Goal: Task Accomplishment & Management: Complete application form

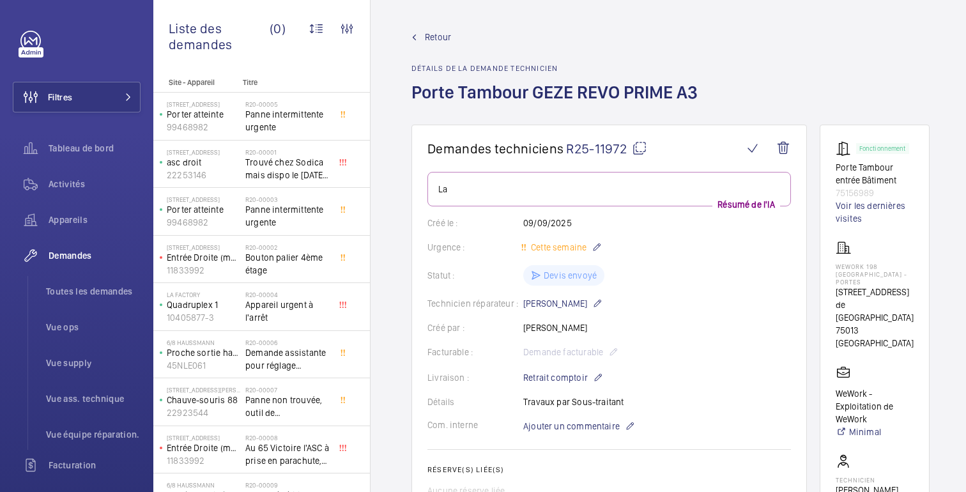
click at [898, 75] on div "Retour Détails de la demande technicien Porte Tambour GEZE REVO PRIME A3" at bounding box center [670, 78] width 518 height 94
click at [429, 32] on font "Retour" at bounding box center [438, 37] width 26 height 10
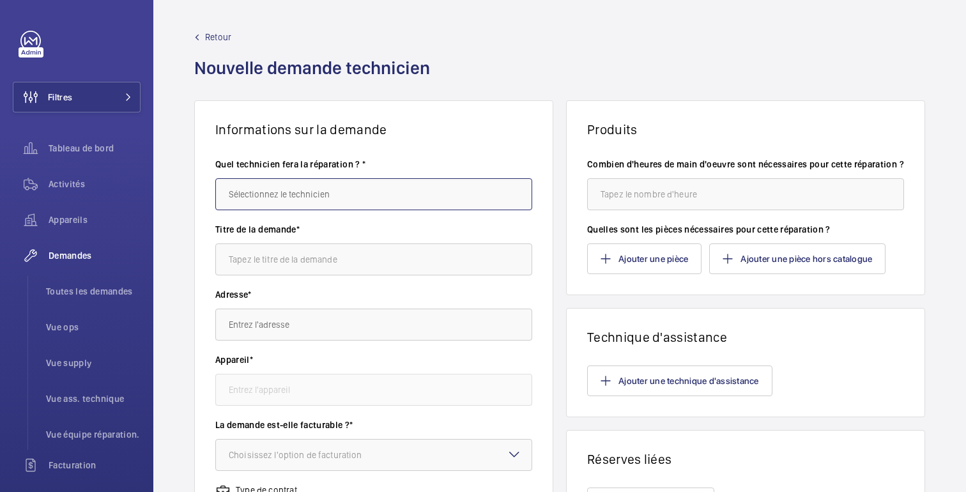
click at [268, 200] on input "text" at bounding box center [373, 194] width 317 height 32
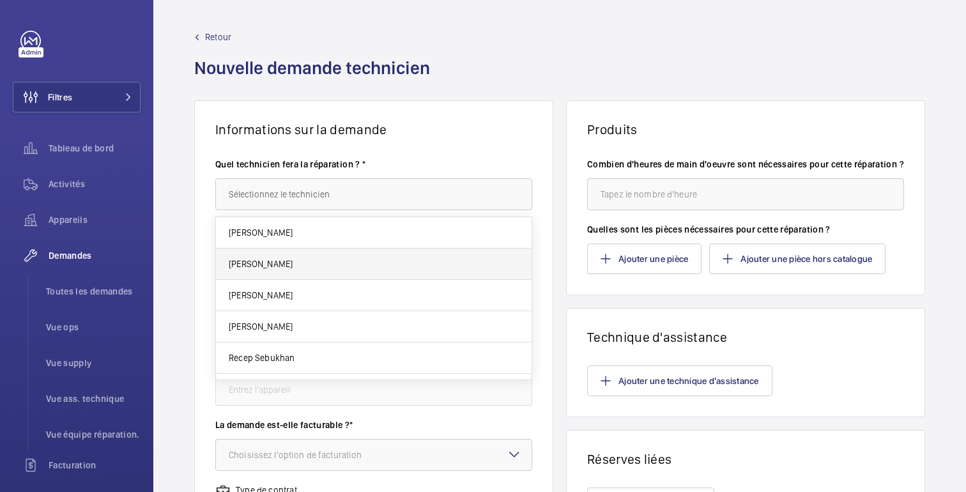
click at [277, 251] on mat-option "[PERSON_NAME]" at bounding box center [373, 263] width 315 height 31
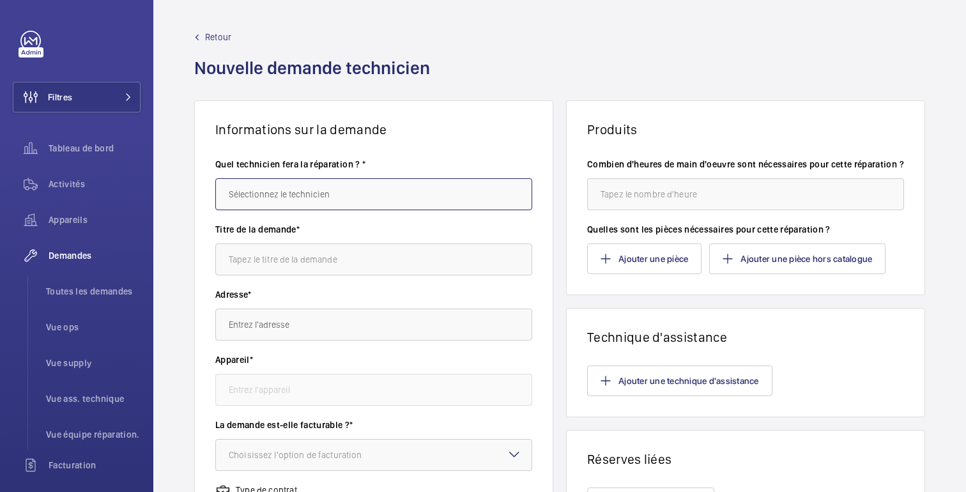
type input "[PERSON_NAME]"
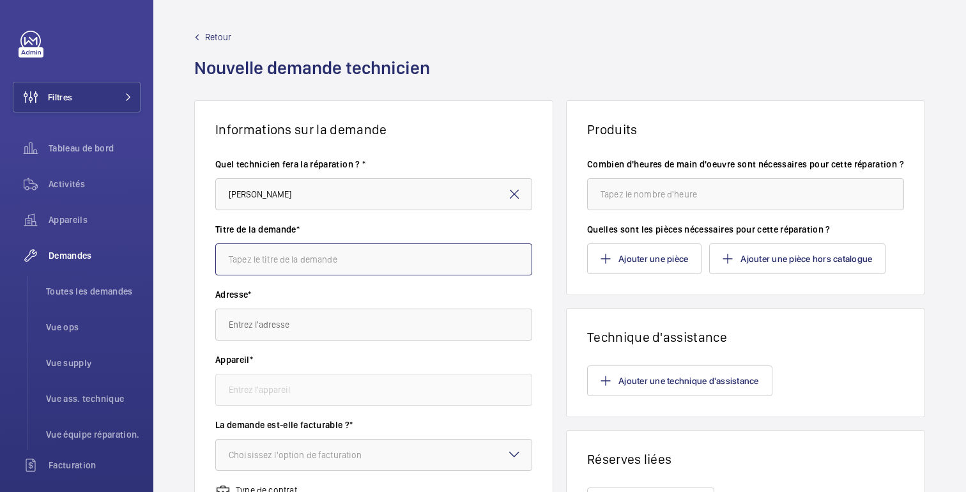
click at [291, 264] on input "text" at bounding box center [373, 259] width 317 height 32
click at [345, 261] on input "text" at bounding box center [373, 259] width 317 height 32
paste input "SAS SLIMDRIVE SCR CO48 360°"
type input "SAS SLIMDRIVE SCR CO48 360°"
click at [282, 326] on input "text" at bounding box center [373, 324] width 317 height 32
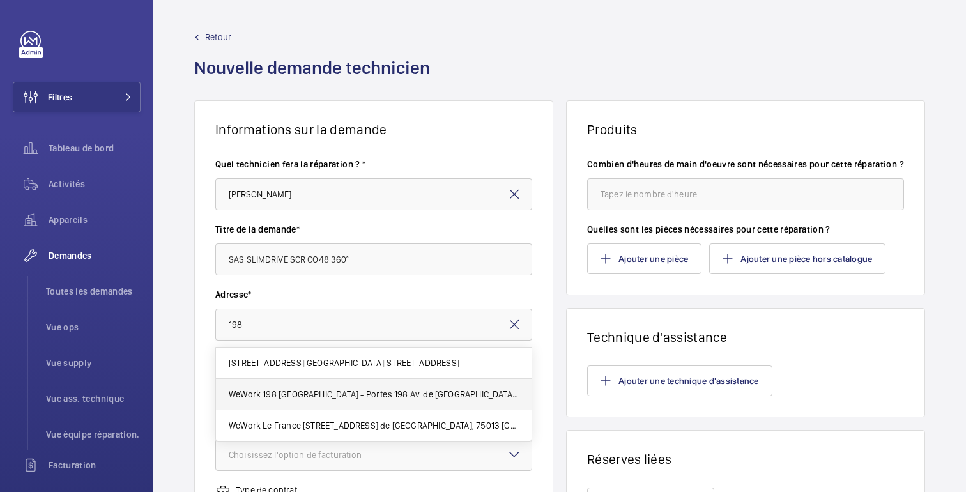
click at [281, 389] on font "WeWork 198 [GEOGRAPHIC_DATA] - Portes 198 Av. de [GEOGRAPHIC_DATA], 75013 [GEOG…" at bounding box center [427, 394] width 396 height 10
type input "WeWork 198 [GEOGRAPHIC_DATA] - Portes 198 Av. de [GEOGRAPHIC_DATA], 75013 [GEOG…"
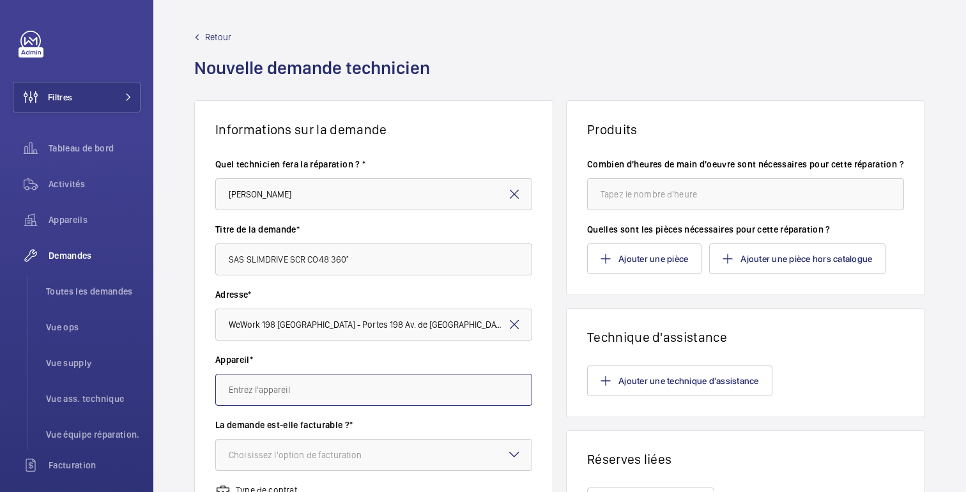
click at [351, 390] on input "text" at bounding box center [373, 390] width 317 height 32
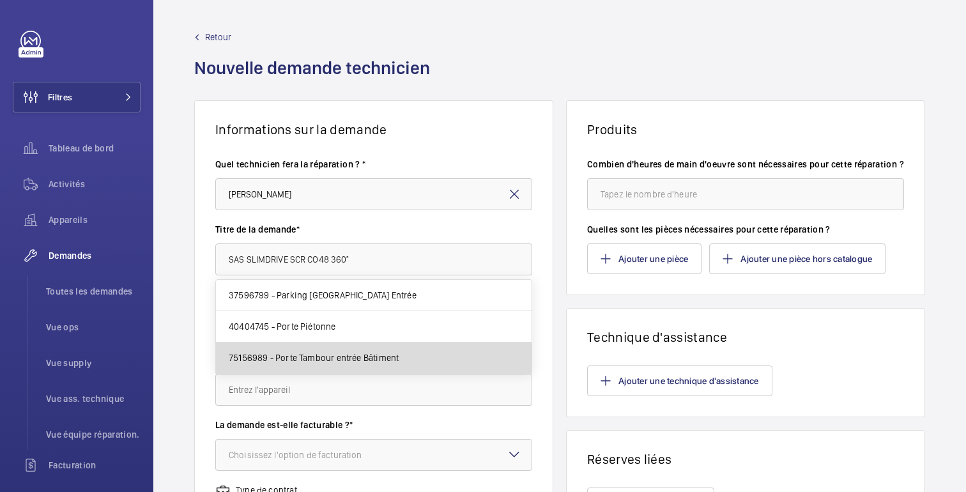
click at [351, 358] on font "75156989 - Porte Tambour entrée Bâtiment" at bounding box center [314, 358] width 170 height 10
type input "75156989 - Porte Tambour entrée Bâtiment"
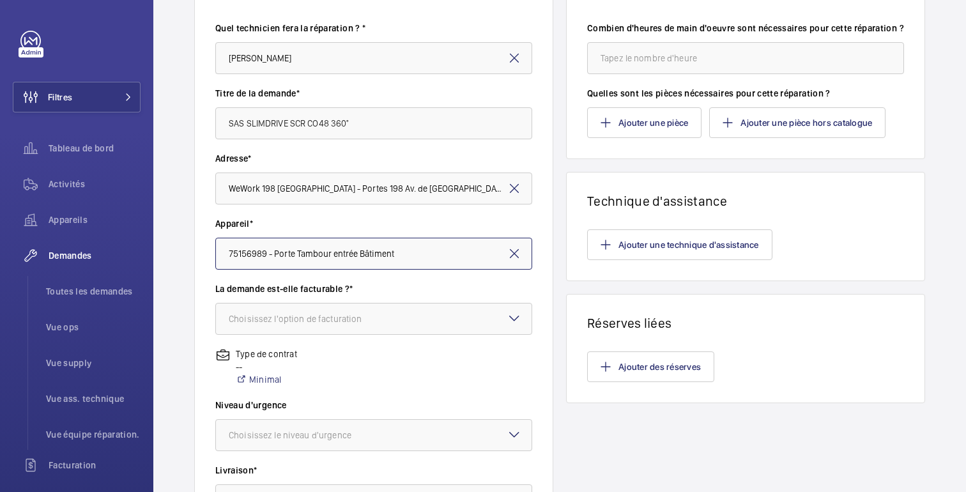
scroll to position [141, 0]
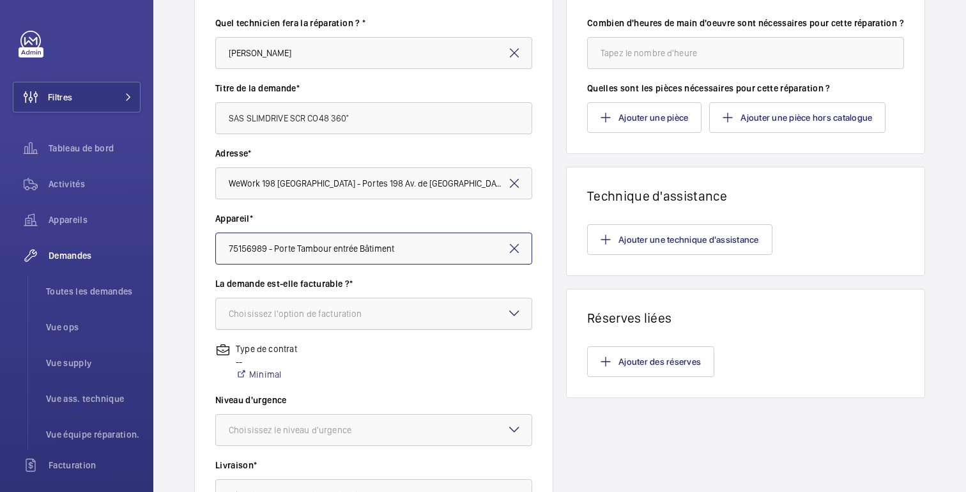
click at [304, 314] on font "Choisissez l'option de facturation" at bounding box center [295, 313] width 133 height 10
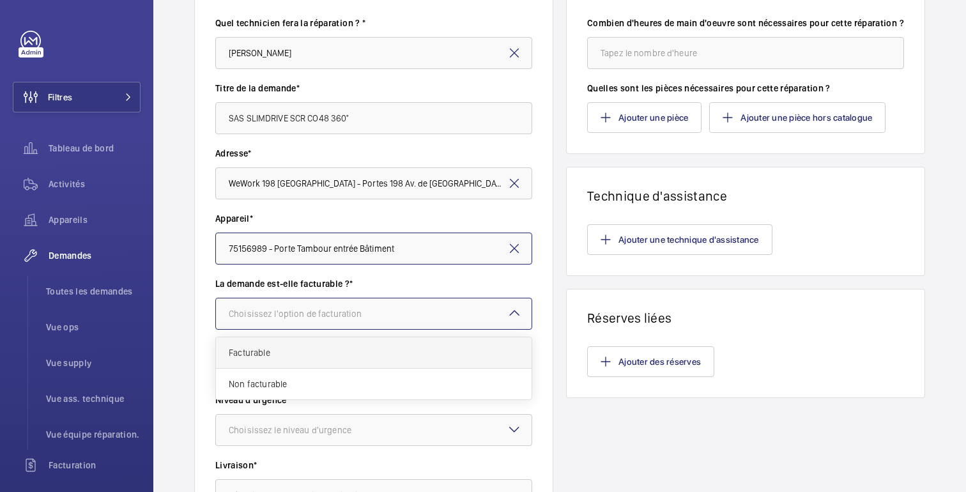
click at [300, 351] on span "Facturable" at bounding box center [374, 352] width 290 height 13
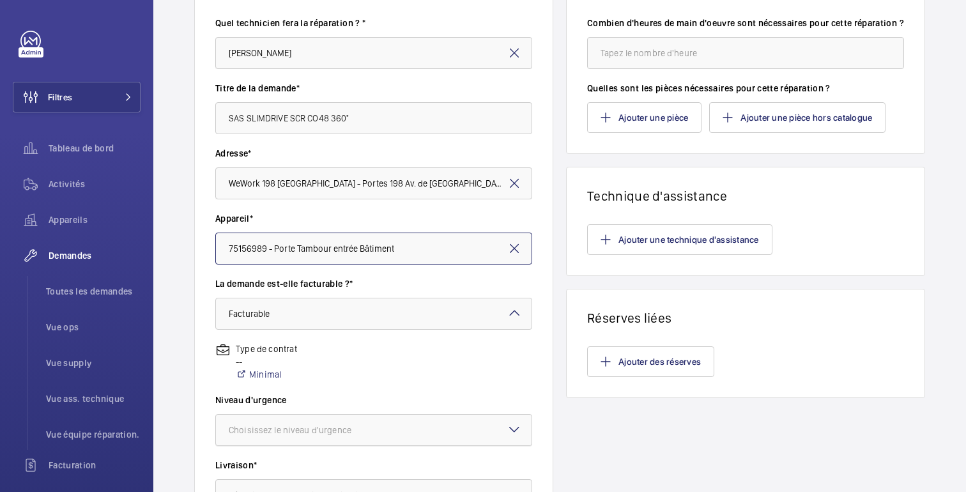
click at [331, 427] on font "Choisissez le niveau d'urgence" at bounding box center [290, 430] width 123 height 10
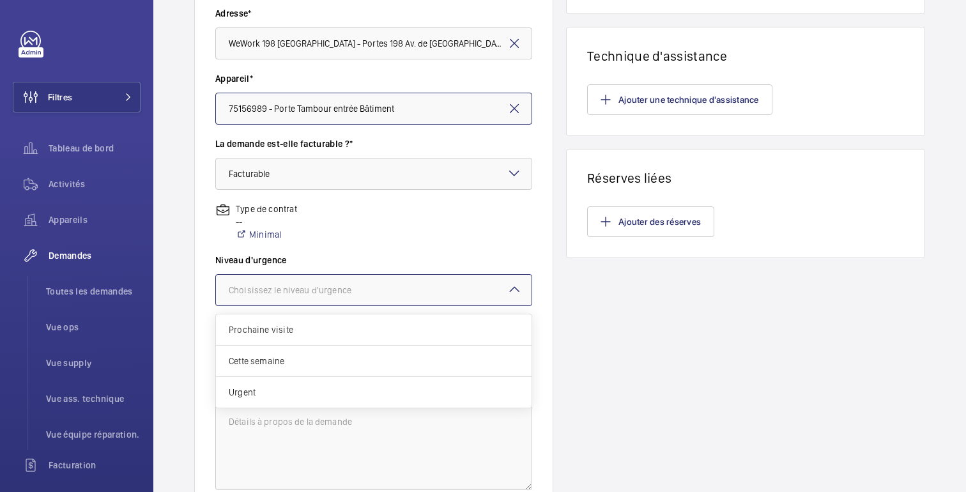
scroll to position [283, 0]
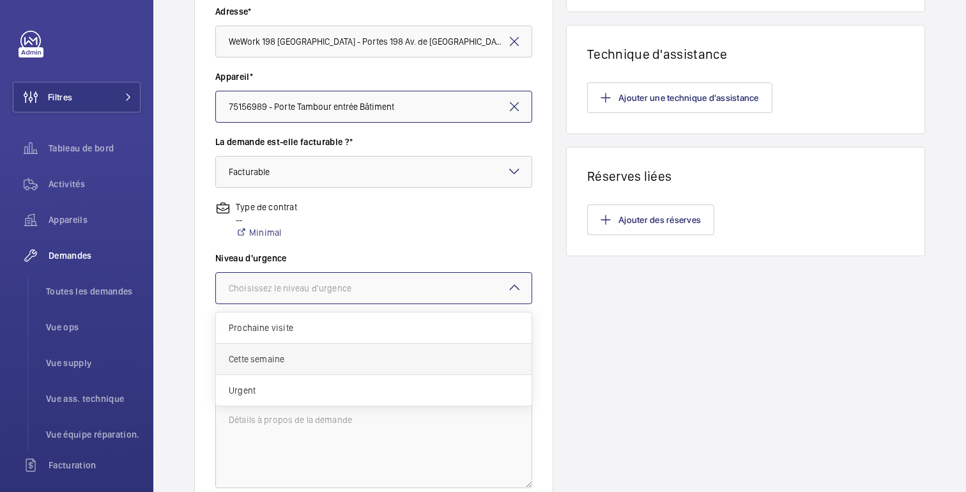
click at [259, 360] on span "Cette semaine" at bounding box center [374, 359] width 290 height 13
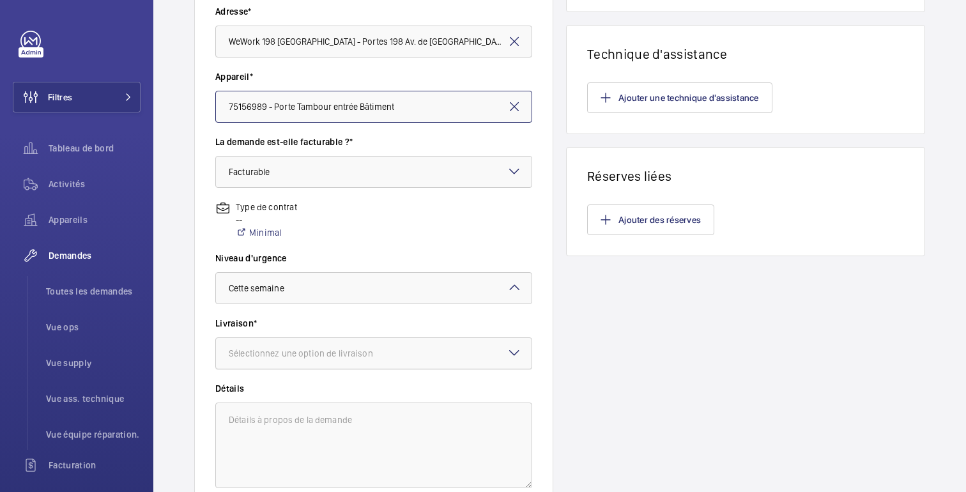
click at [279, 360] on div at bounding box center [373, 353] width 315 height 31
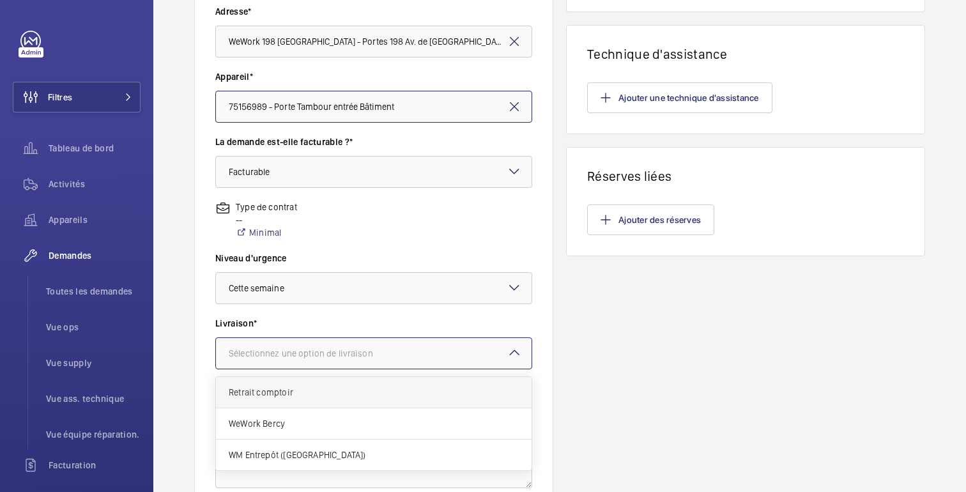
click at [263, 391] on span "Retrait comptoir" at bounding box center [374, 392] width 290 height 13
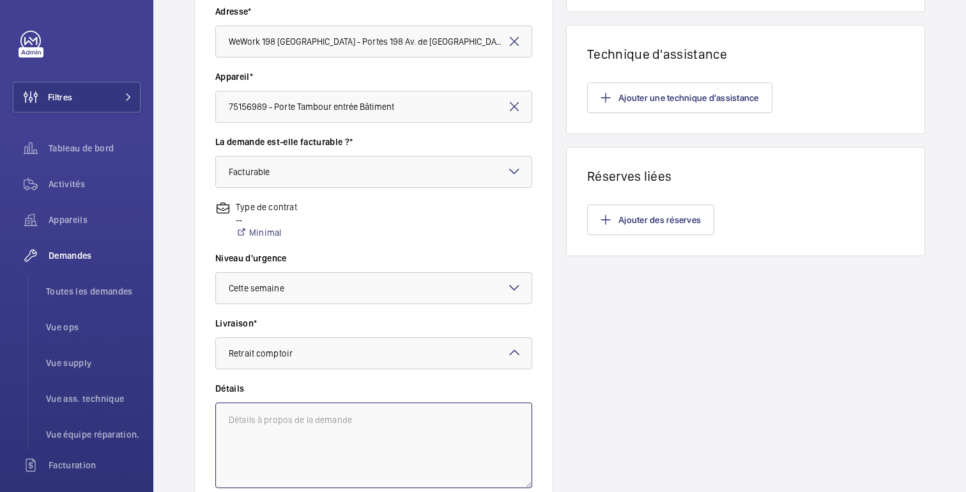
click at [262, 421] on textarea at bounding box center [373, 445] width 317 height 86
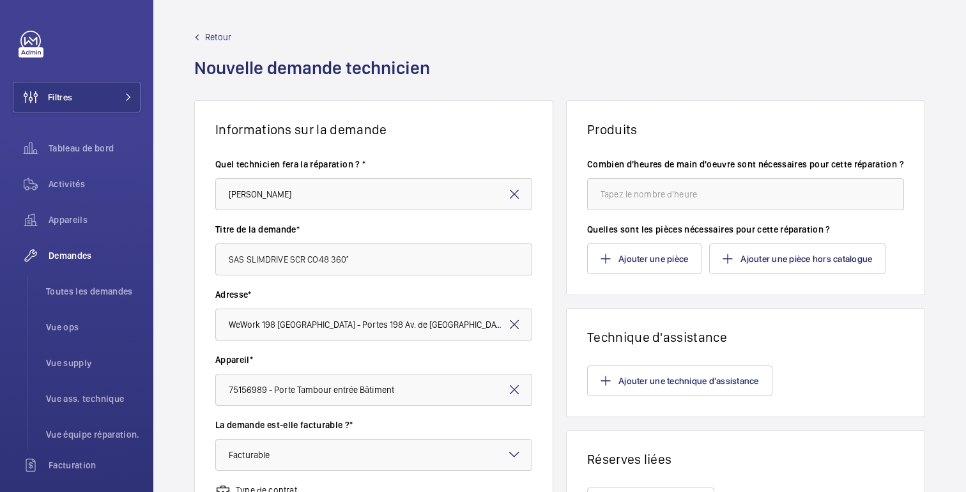
type textarea "Travaux Sous-traitant"
click at [625, 208] on input "number" at bounding box center [745, 194] width 317 height 32
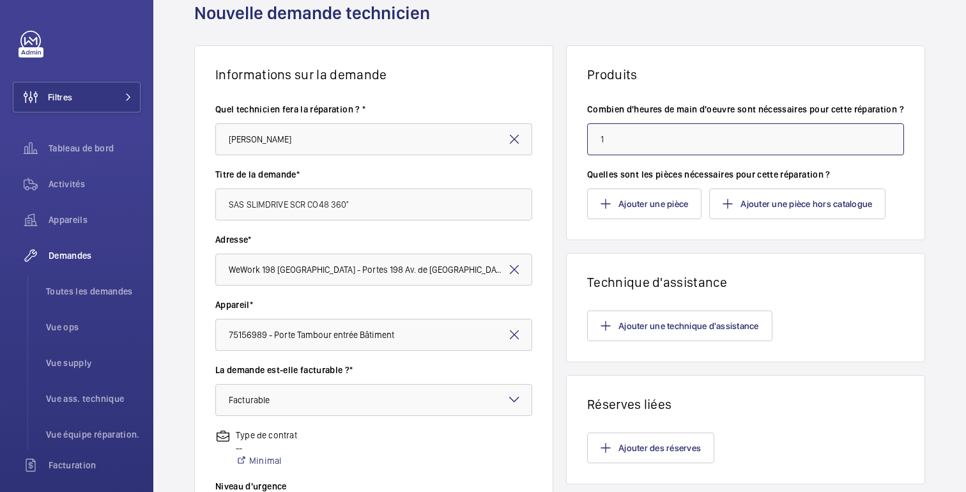
scroll to position [52, 0]
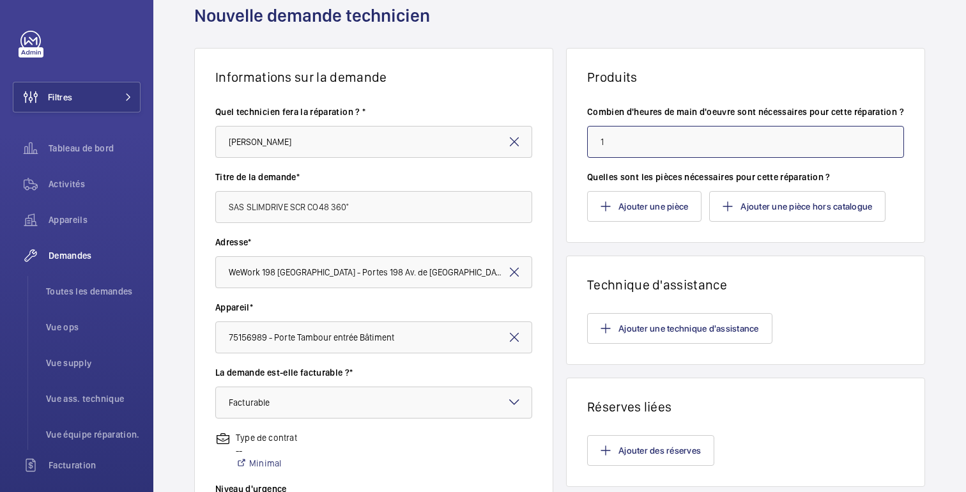
type input "1"
click at [245, 206] on input "SAS SLIMDRIVE SCR CO48 360°" at bounding box center [373, 207] width 317 height 32
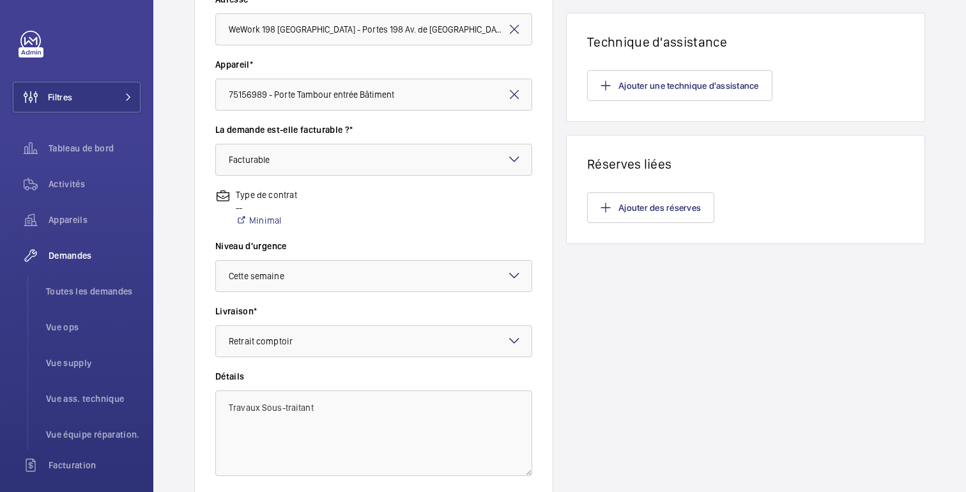
scroll to position [392, 0]
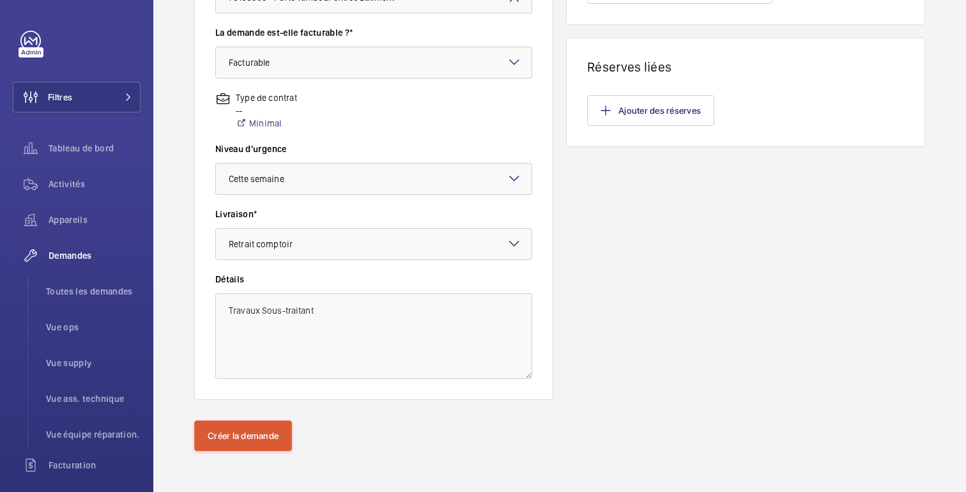
type input "SAS CURVÉ SLIMDRIVE SCR CO48 360°"
click at [243, 446] on button "Créer la demande" at bounding box center [243, 435] width 98 height 31
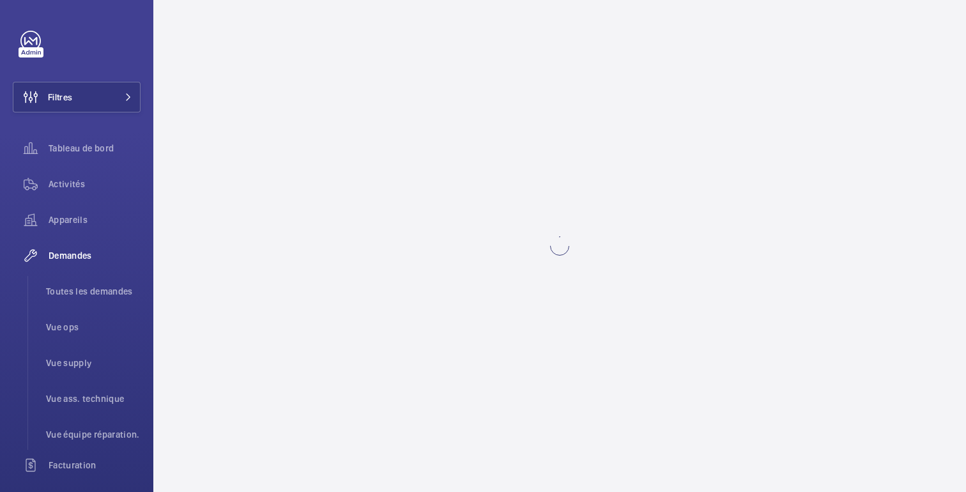
scroll to position [0, 0]
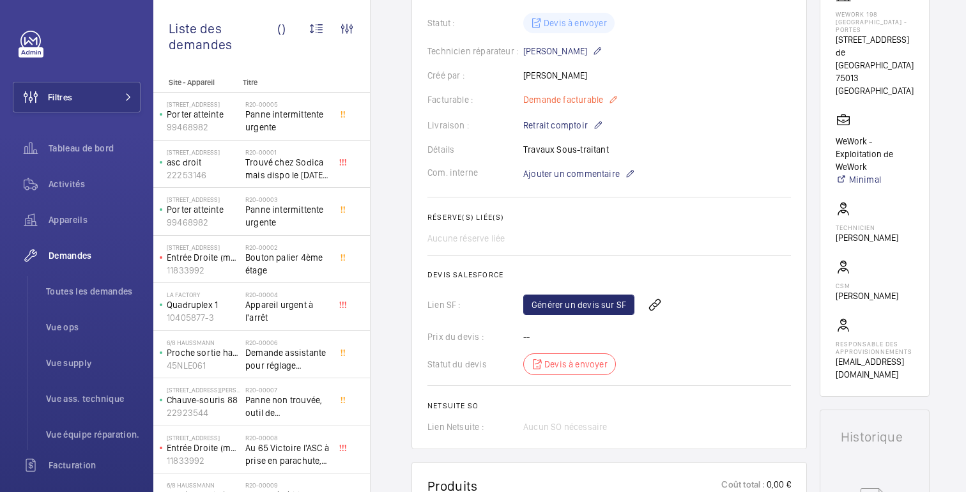
scroll to position [257, 0]
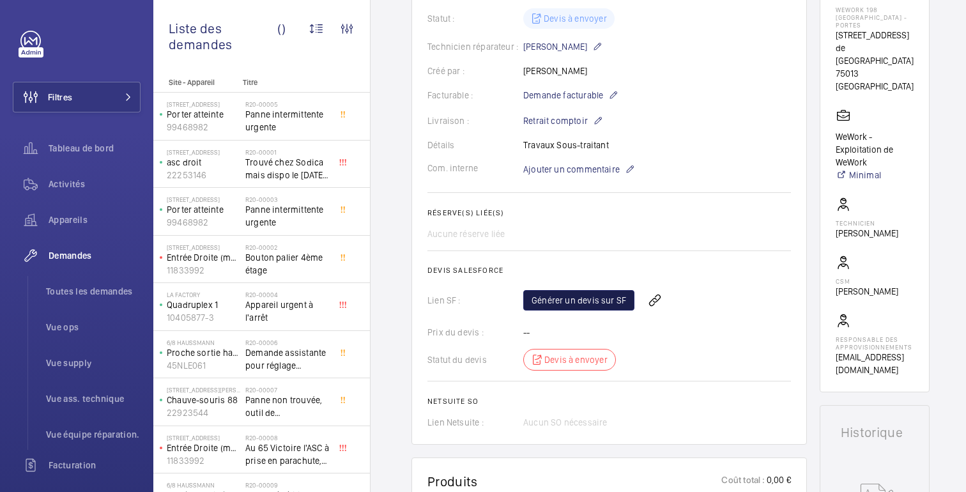
click at [577, 296] on font "Générer un devis sur SF" at bounding box center [578, 300] width 95 height 10
click at [664, 305] on span "Rafraichir la page" at bounding box center [683, 299] width 82 height 15
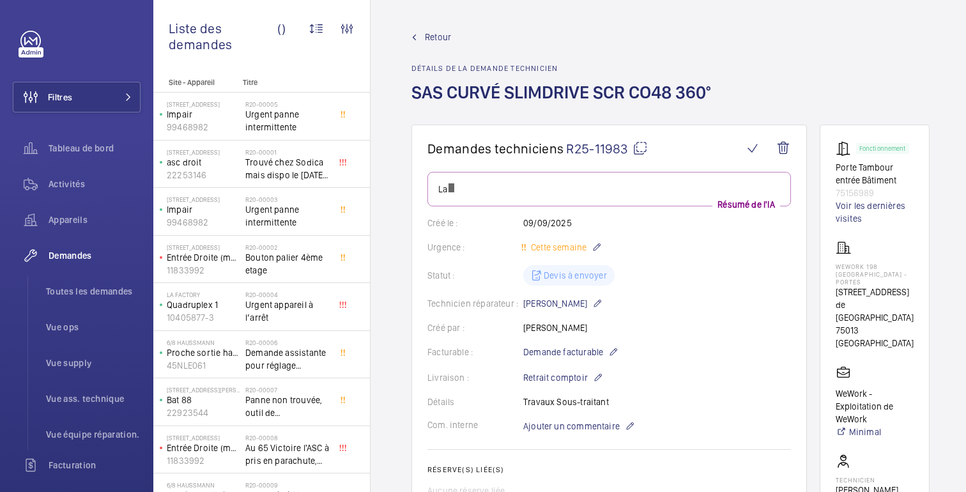
click at [849, 325] on font "75013 [GEOGRAPHIC_DATA]" at bounding box center [874, 336] width 78 height 23
copy wm-front-card-body "75013 [GEOGRAPHIC_DATA]"
drag, startPoint x: 874, startPoint y: 194, endPoint x: 830, endPoint y: 171, distance: 50.3
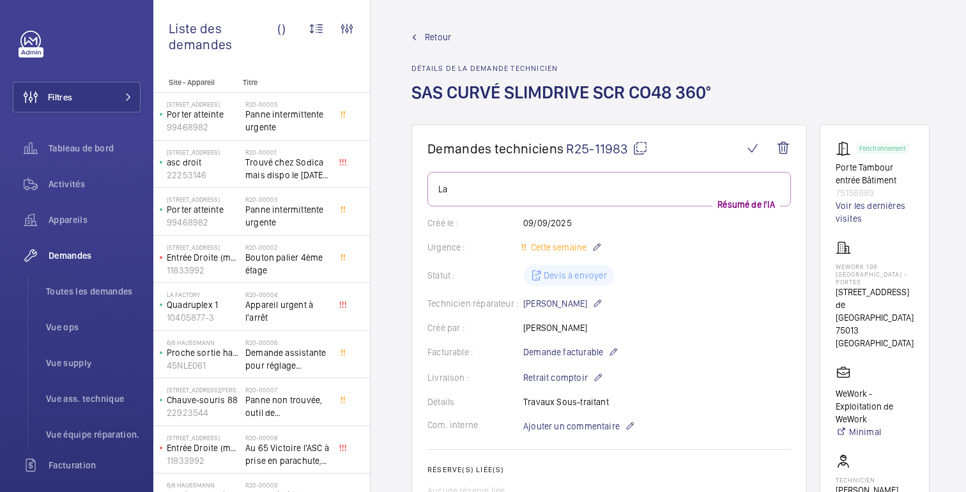
click at [830, 171] on wm-front-card "Fonctionnement Porte Tambour entrée Bâtiment 75156989 Voir les dernières visite…" at bounding box center [874, 387] width 110 height 524
copy div "Porte Tambour entrée Bâtiment 75156989"
